Goal: Task Accomplishment & Management: Use online tool/utility

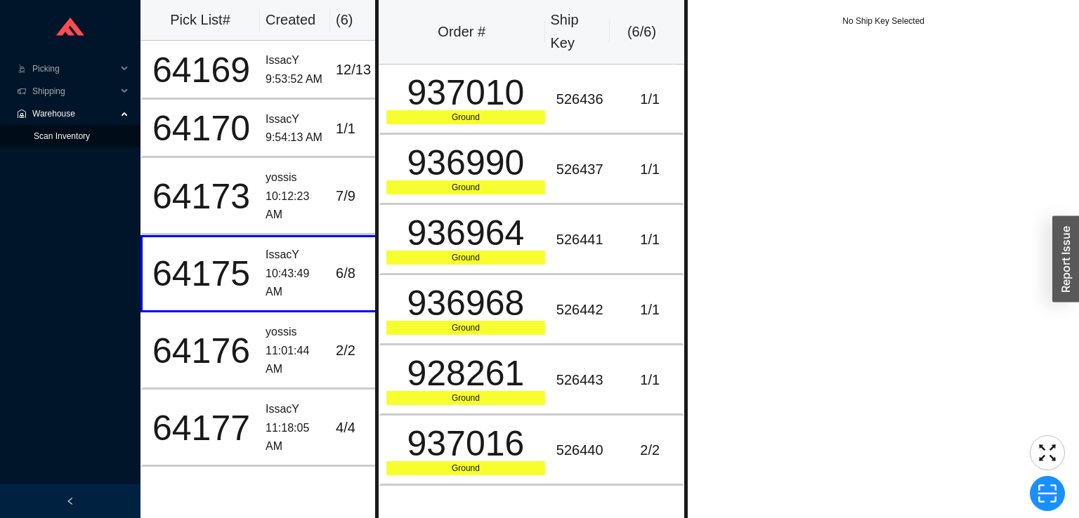
click at [64, 136] on link "Scan Inventory" at bounding box center [62, 136] width 56 height 10
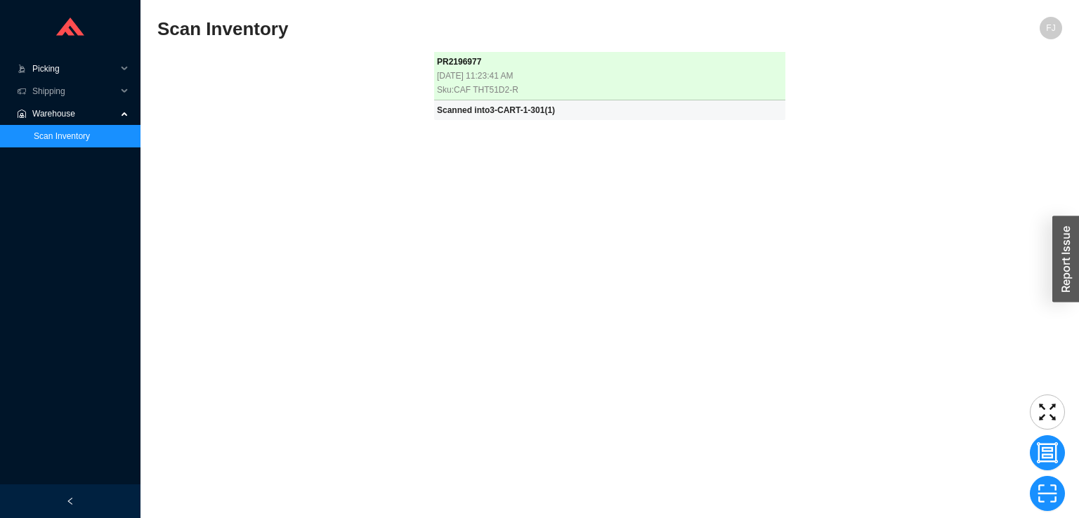
click at [92, 75] on span "Picking" at bounding box center [74, 69] width 84 height 22
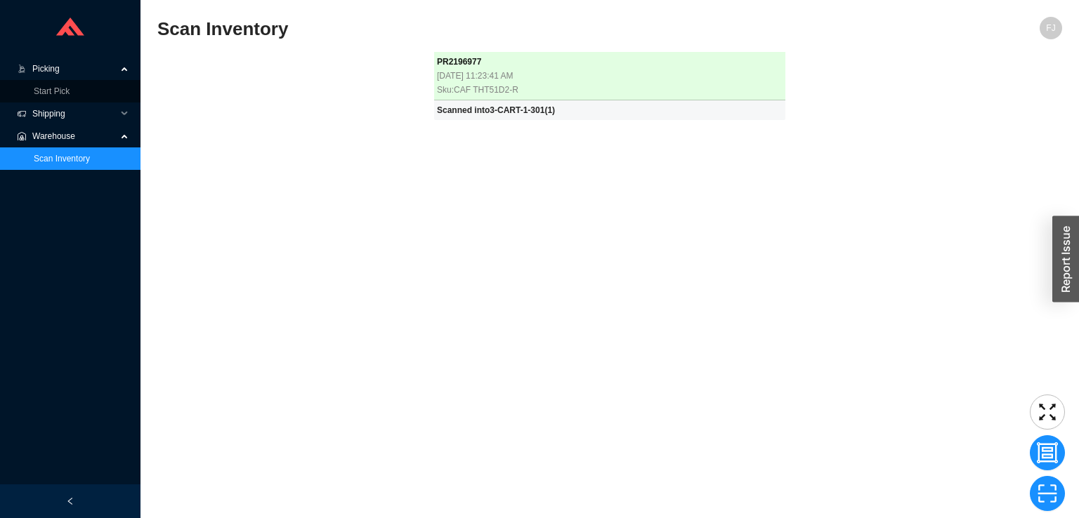
click at [99, 105] on span "Shipping" at bounding box center [74, 114] width 84 height 22
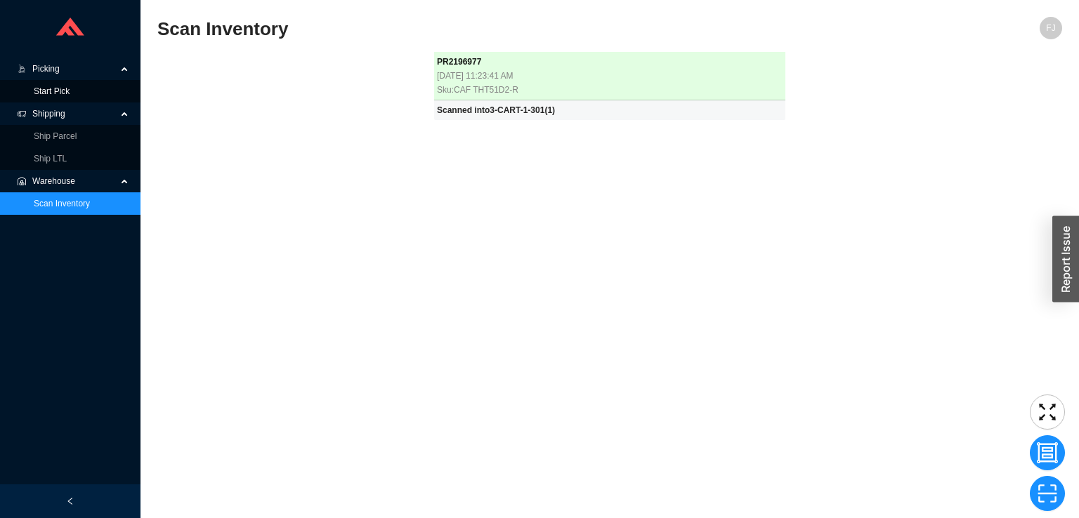
click at [70, 93] on link "Start Pick" at bounding box center [52, 91] width 36 height 10
